Goal: Information Seeking & Learning: Learn about a topic

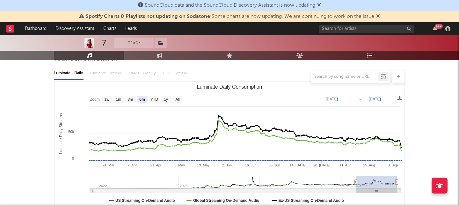
scroll to position [68, 0]
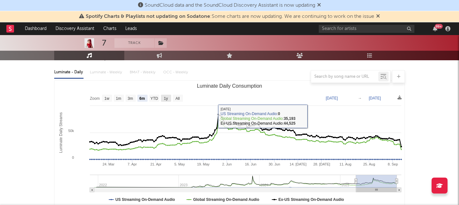
click at [181, 98] on rect "Luminate Daily Consumption" at bounding box center [178, 98] width 10 height 7
select select "All"
type input "2021-12-15"
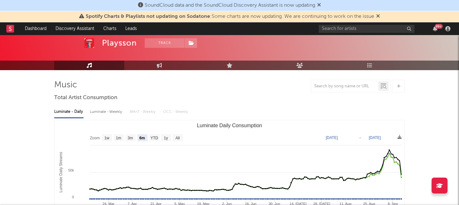
scroll to position [30, 0]
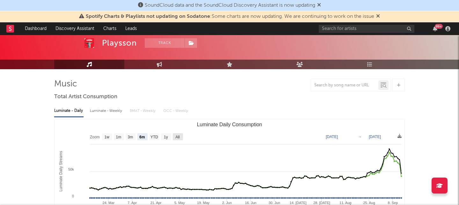
click at [180, 137] on text "All" at bounding box center [177, 137] width 4 height 4
select select "All"
type input "2021-04-11"
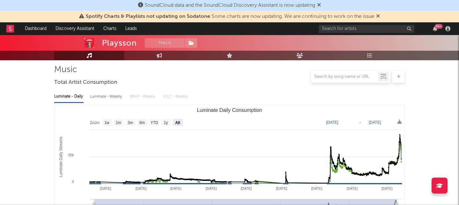
scroll to position [45, 0]
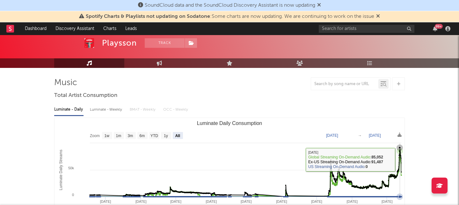
scroll to position [49, 0]
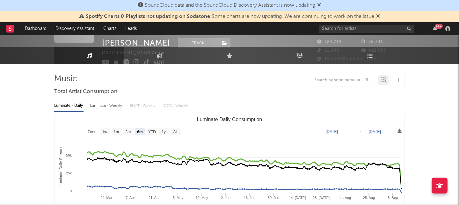
scroll to position [77, 0]
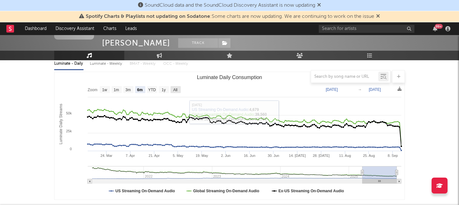
click at [173, 92] on rect "Luminate Daily Consumption" at bounding box center [176, 89] width 10 height 7
select select "All"
type input "[DATE]"
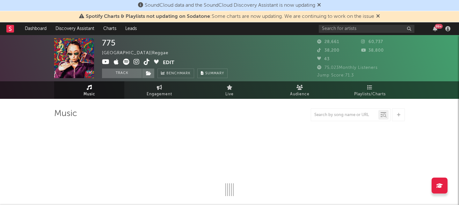
select select "6m"
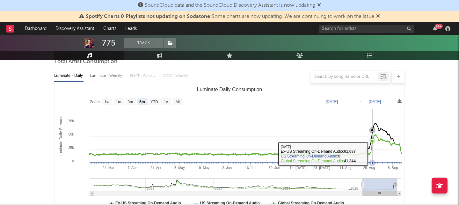
scroll to position [64, 0]
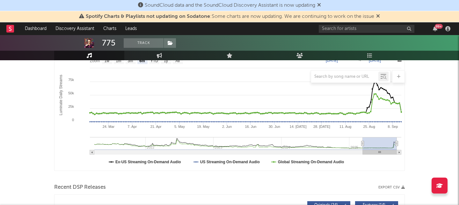
scroll to position [65, 0]
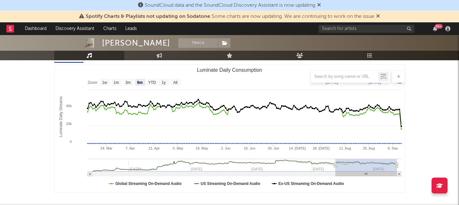
scroll to position [85, 0]
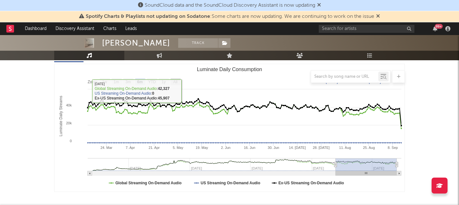
click at [177, 83] on text "All" at bounding box center [175, 82] width 4 height 4
select select "All"
type input "[DATE]"
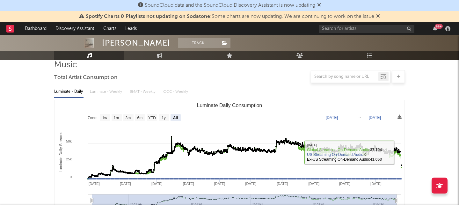
scroll to position [48, 0]
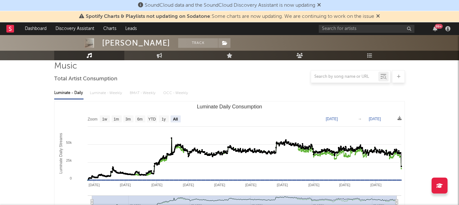
scroll to position [32, 0]
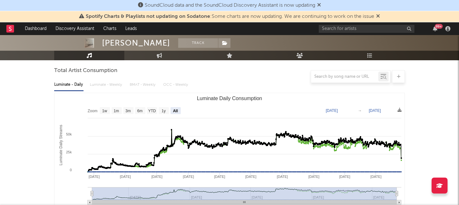
scroll to position [60, 0]
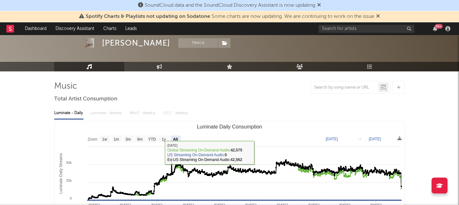
scroll to position [65, 0]
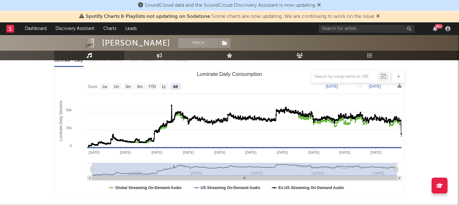
scroll to position [59, 0]
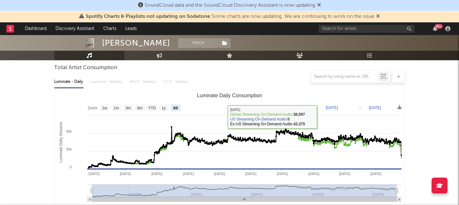
click at [288, 78] on div at bounding box center [229, 76] width 351 height 13
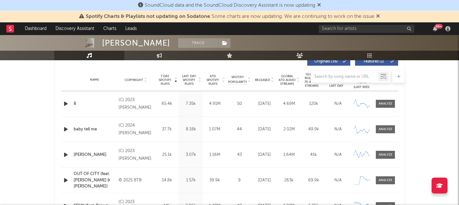
scroll to position [251, 0]
